Goal: Task Accomplishment & Management: Use online tool/utility

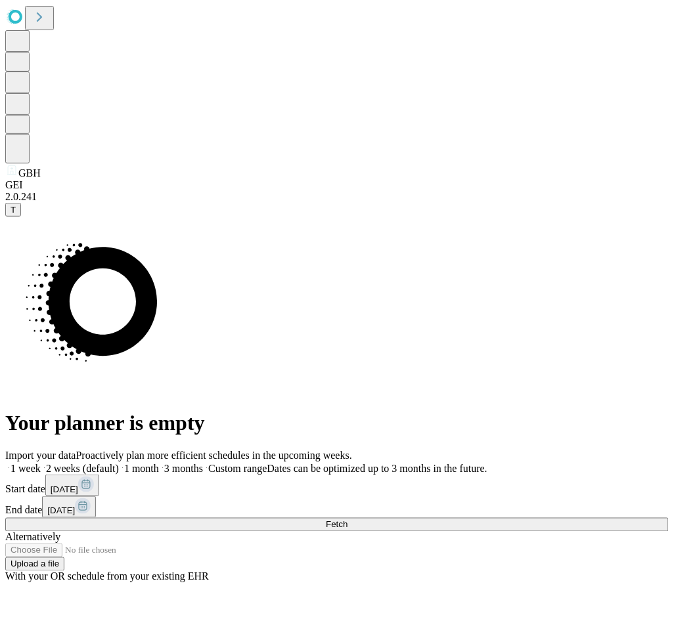
click at [570, 518] on button "Fetch" at bounding box center [336, 525] width 663 height 14
